Goal: Navigation & Orientation: Find specific page/section

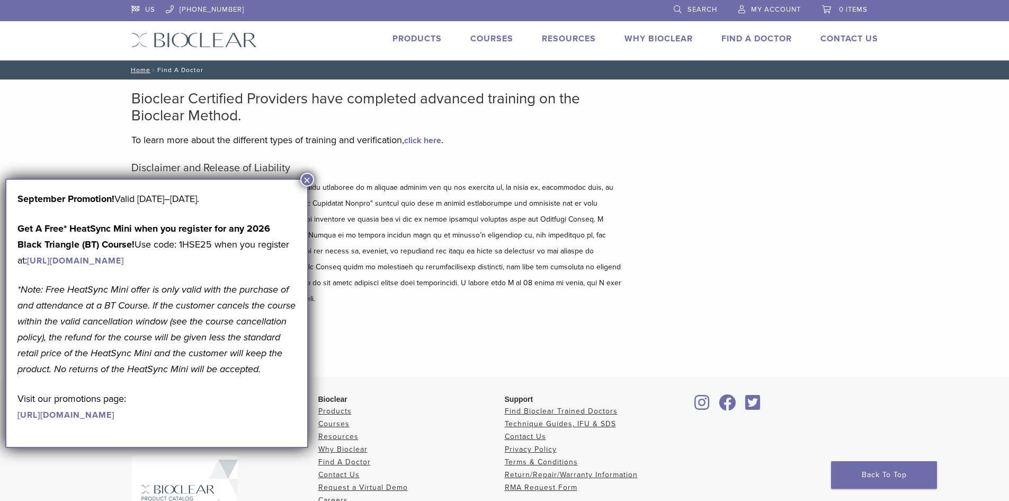
click at [306, 177] on button "×" at bounding box center [307, 180] width 14 height 14
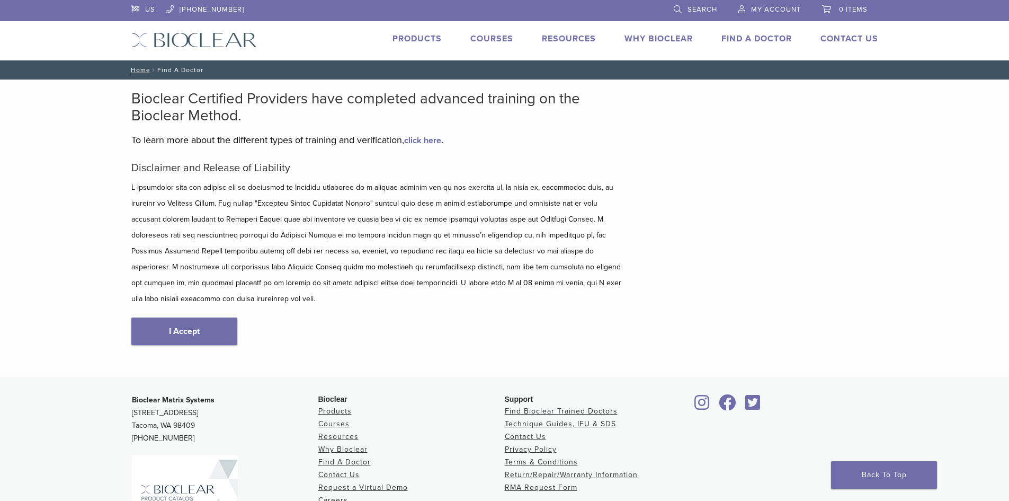
click at [772, 37] on link "Find A Doctor" at bounding box center [757, 38] width 70 height 11
click at [343, 444] on link "Why Bioclear" at bounding box center [342, 448] width 49 height 9
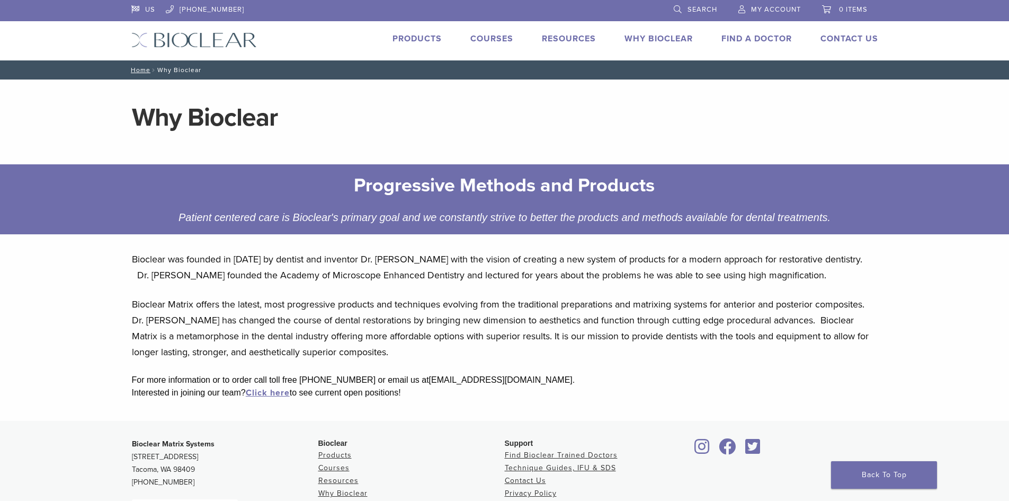
click at [754, 40] on link "Find A Doctor" at bounding box center [757, 38] width 70 height 11
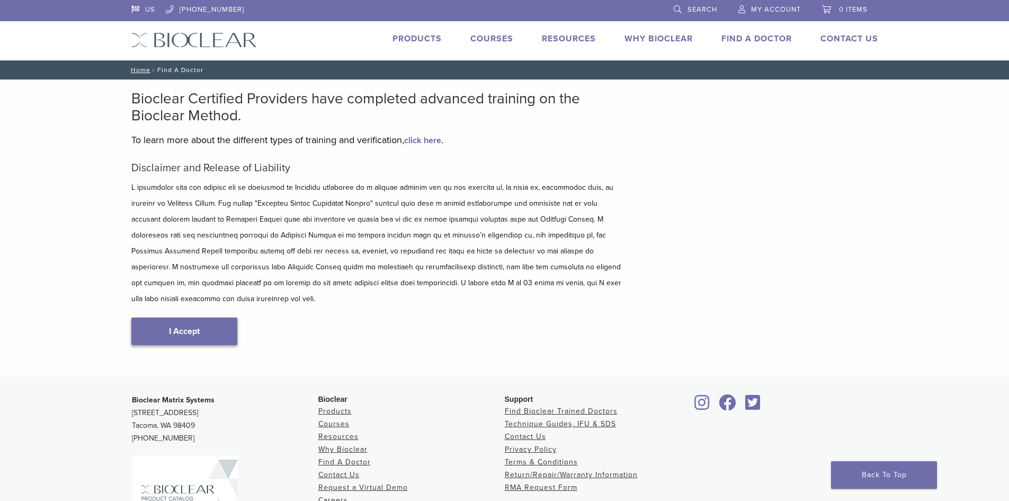
click at [195, 317] on link "I Accept" at bounding box center [184, 331] width 106 height 28
